Goal: Obtain resource: Obtain resource

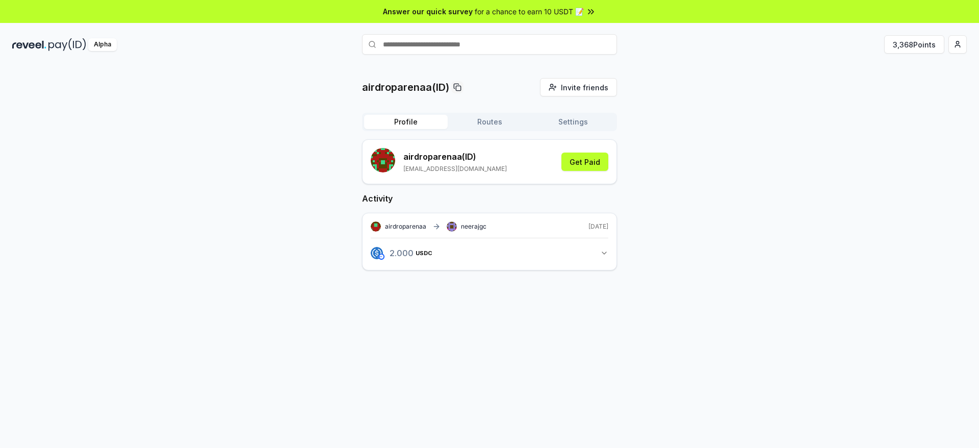
click at [603, 249] on icon "button" at bounding box center [604, 253] width 8 height 8
click at [912, 44] on button "3,368 Points" at bounding box center [914, 44] width 60 height 18
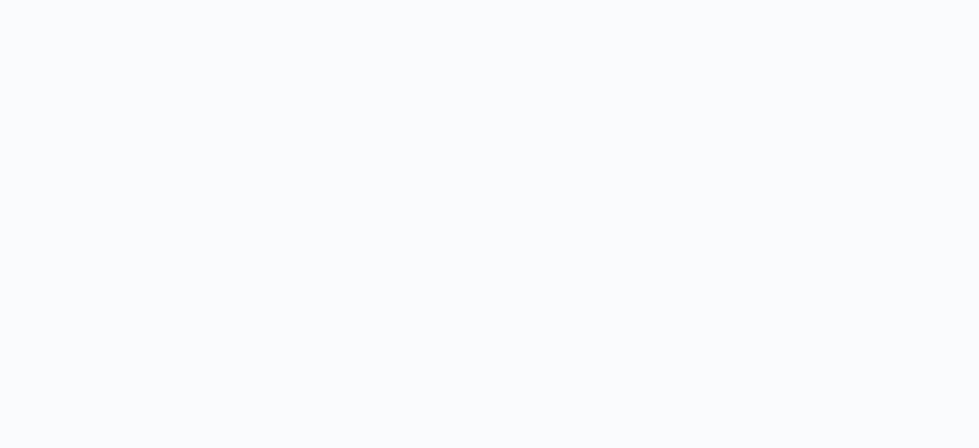
click at [659, 128] on body at bounding box center [489, 224] width 979 height 448
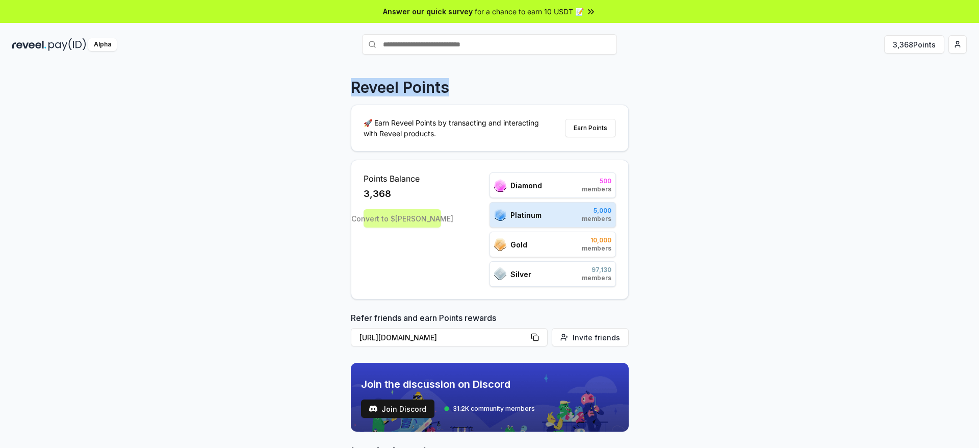
drag, startPoint x: 351, startPoint y: 91, endPoint x: 465, endPoint y: 92, distance: 114.2
click at [465, 92] on div "Reveel Points" at bounding box center [490, 87] width 278 height 18
copy p "Reveel Points"
click at [665, 177] on div "Reveel Points 🚀 Earn Reveel Points by transacting and interacting with Reveel p…" at bounding box center [489, 267] width 979 height 419
click at [536, 337] on button "https://reveel.id/refer/airdroparenaa" at bounding box center [449, 337] width 197 height 18
